Goal: Information Seeking & Learning: Learn about a topic

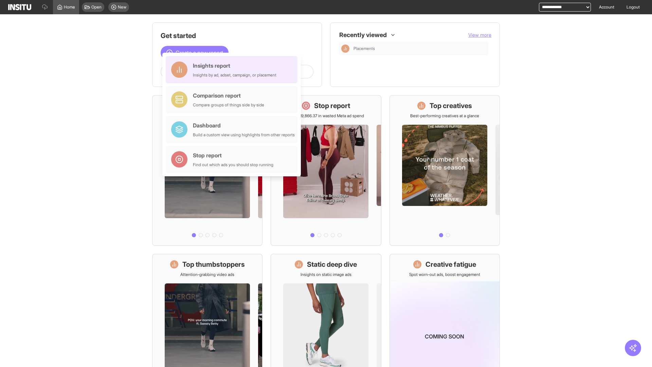
click at [233, 70] on div "Insights report Insights by ad, adset, campaign, or placement" at bounding box center [235, 70] width 84 height 16
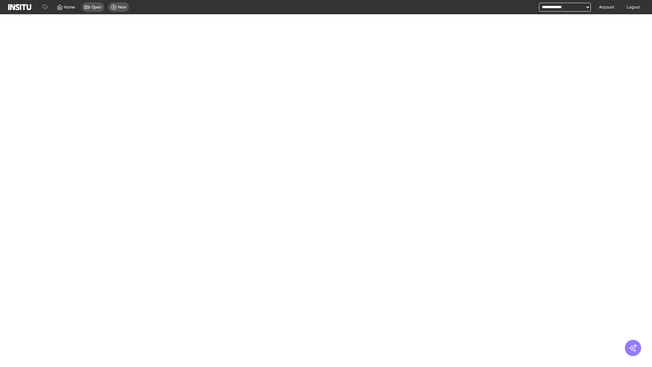
select select "**"
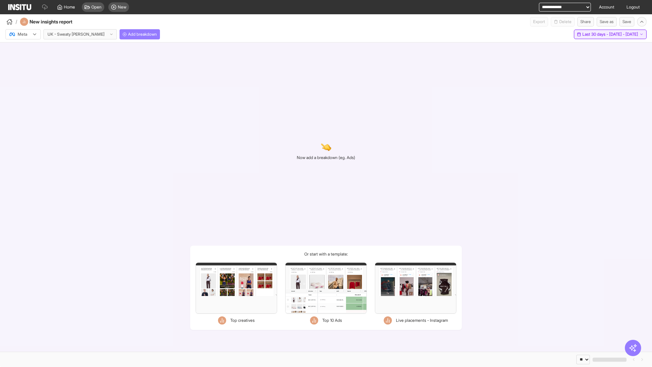
click at [595, 34] on span "Last 30 days - [DATE] - [DATE]" at bounding box center [611, 34] width 56 height 5
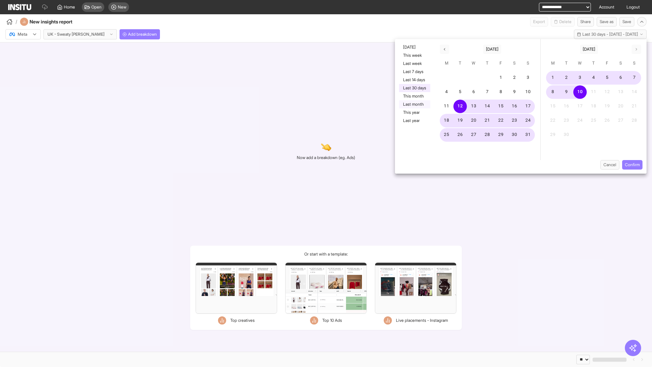
click at [414, 104] on button "Last month" at bounding box center [414, 104] width 31 height 8
